Goal: Check status: Check status

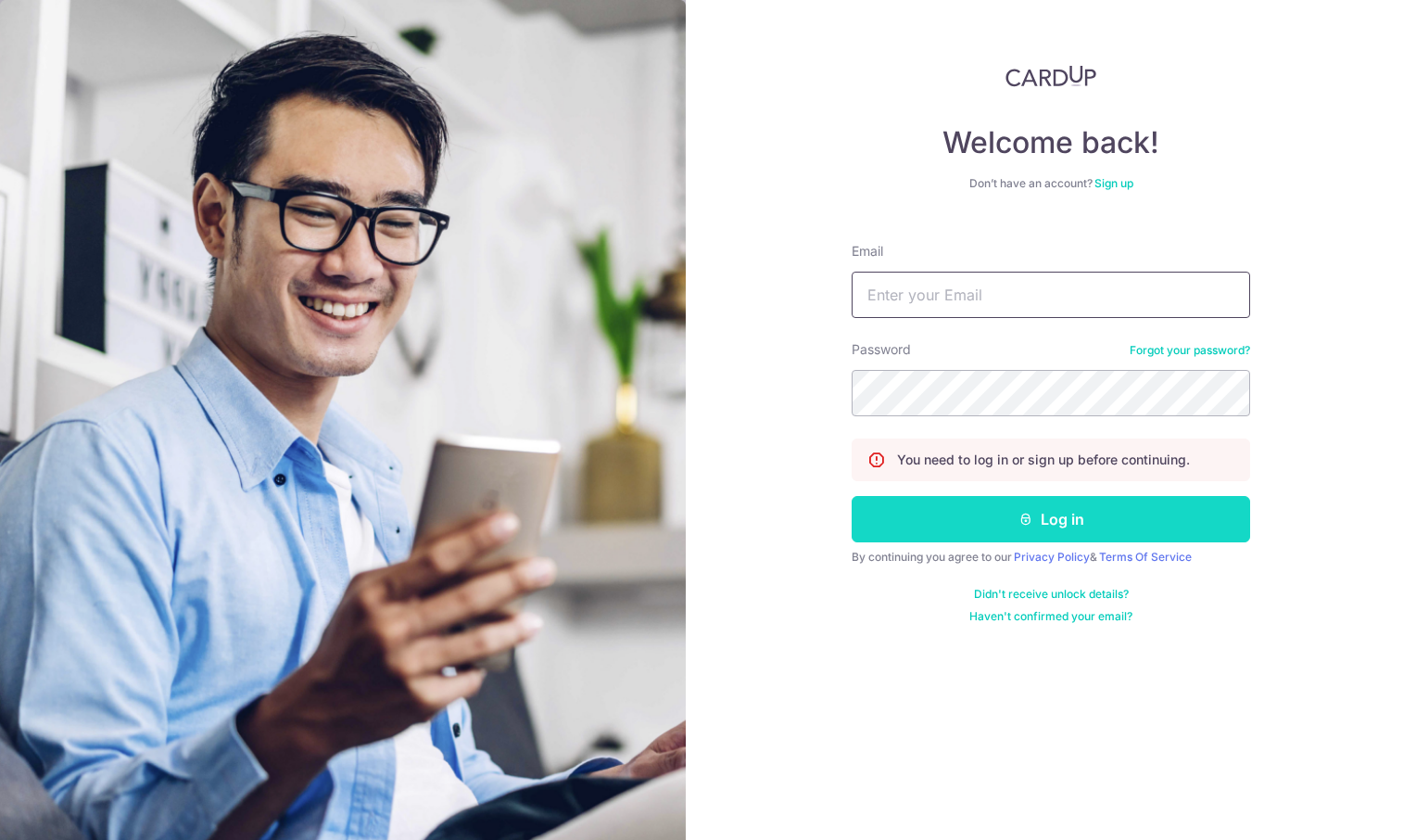
type input "[EMAIL_ADDRESS][DOMAIN_NAME]"
click at [1063, 519] on button "Log in" at bounding box center [1051, 519] width 399 height 46
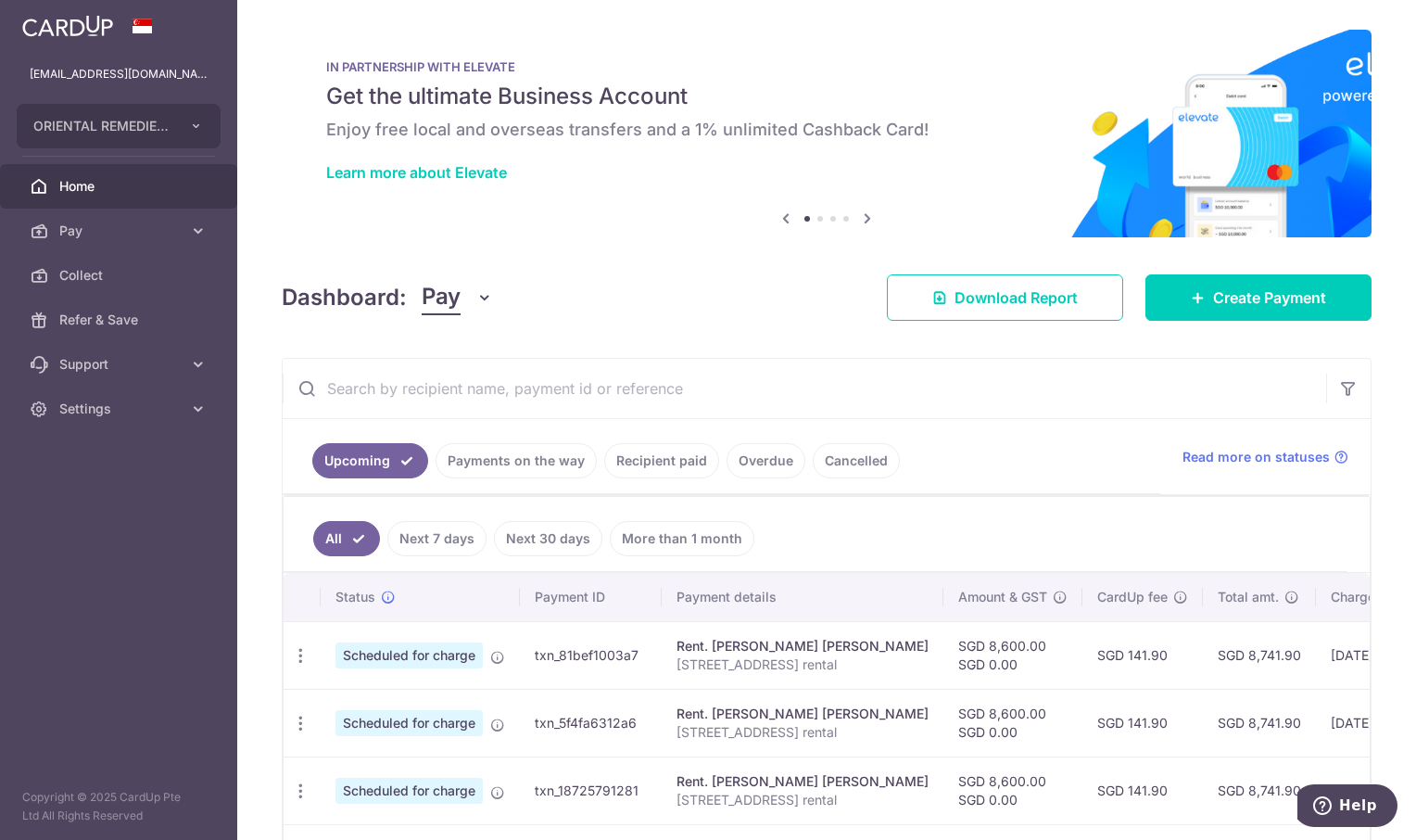
click at [686, 461] on link "Recipient paid" at bounding box center [662, 461] width 115 height 35
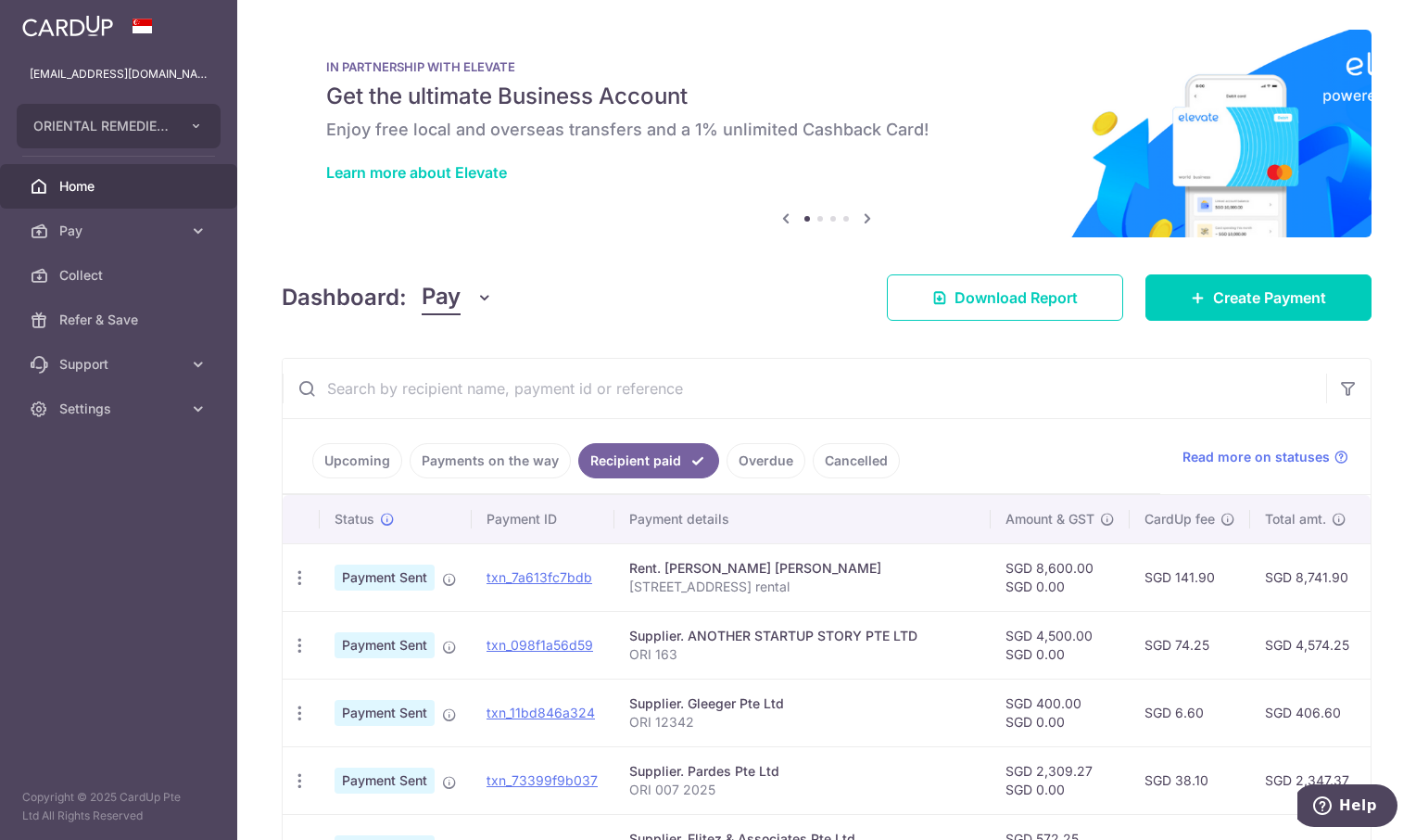
click at [465, 390] on input "text" at bounding box center [804, 388] width 1043 height 59
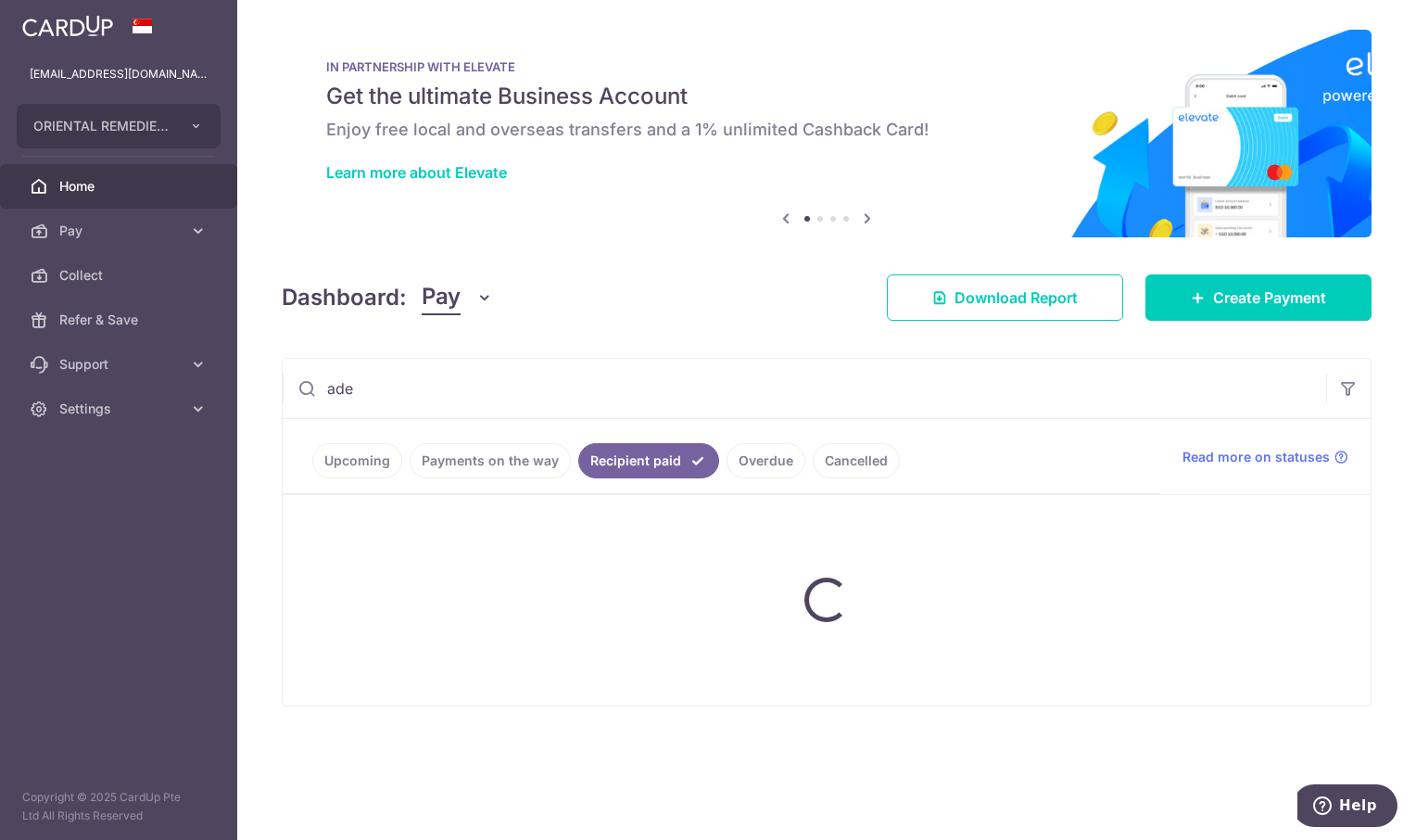
type input "ade"
